Goal: Task Accomplishment & Management: Use online tool/utility

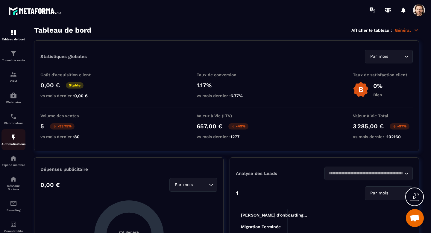
click at [20, 141] on div "Automatisations" at bounding box center [13, 140] width 24 height 12
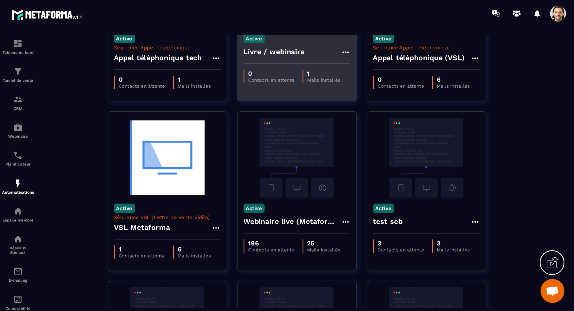
scroll to position [223, 0]
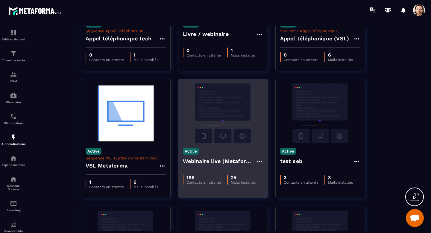
click at [221, 134] on img at bounding box center [223, 113] width 80 height 60
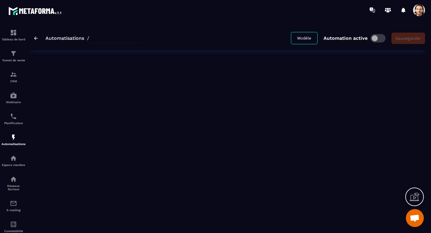
type input "**********"
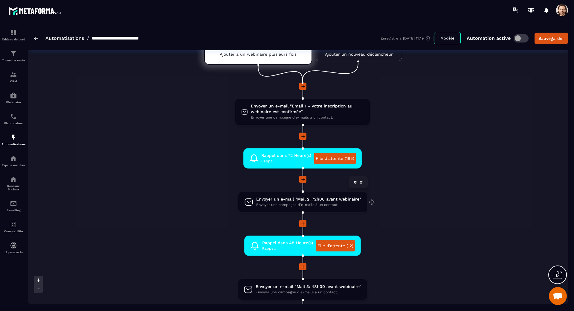
scroll to position [23, 0]
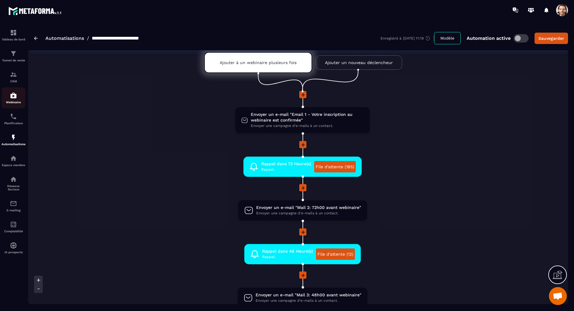
click at [11, 98] on img at bounding box center [13, 95] width 7 height 7
click at [226, 64] on p "Ajouter à un webinaire plusieurs fois" at bounding box center [258, 62] width 77 height 5
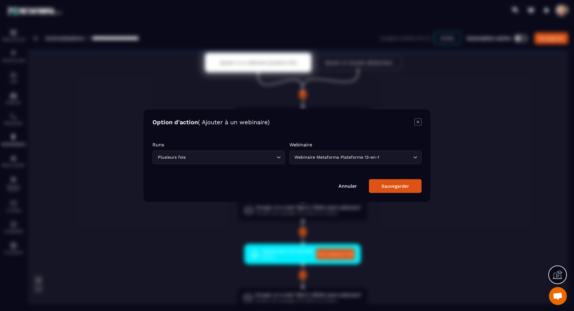
click at [399, 75] on div "Modal window" at bounding box center [287, 155] width 574 height 311
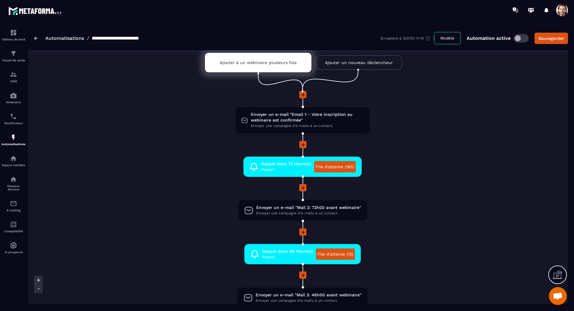
click at [268, 61] on p "Ajouter à un webinaire plusieurs fois" at bounding box center [258, 62] width 77 height 5
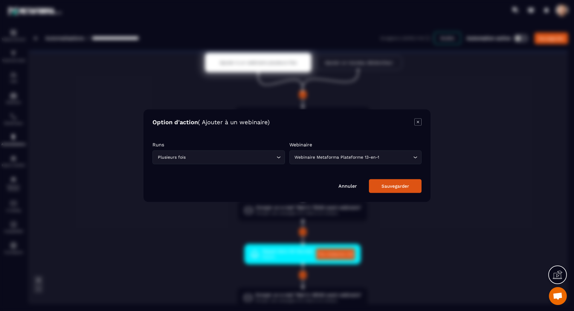
click at [415, 121] on icon "Modal window" at bounding box center [418, 121] width 7 height 7
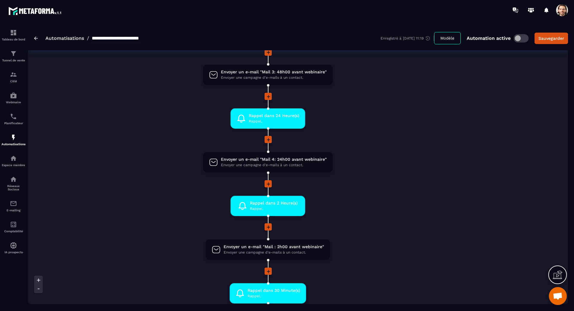
scroll to position [247, 0]
